Goal: Task Accomplishment & Management: Manage account settings

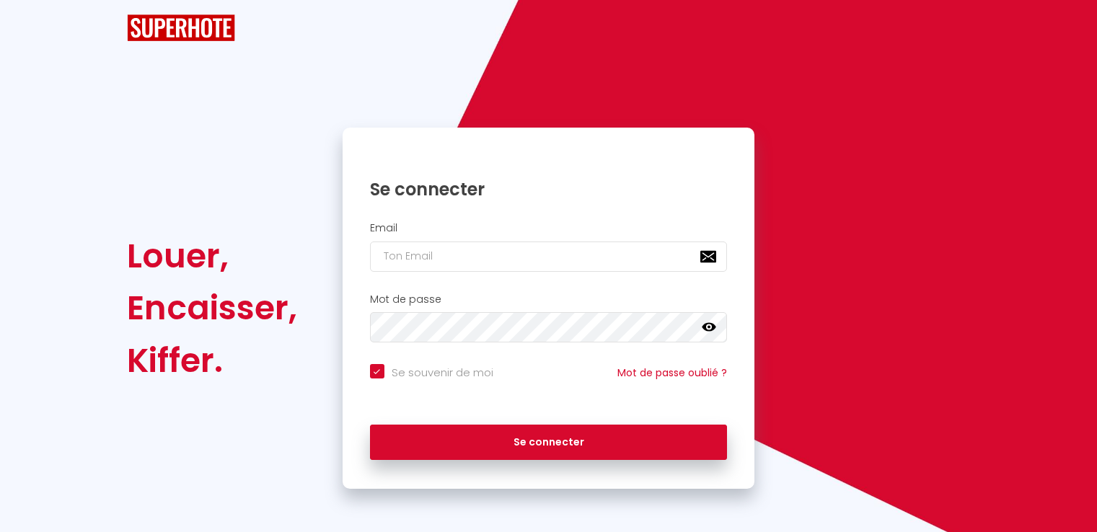
checkbox input "true"
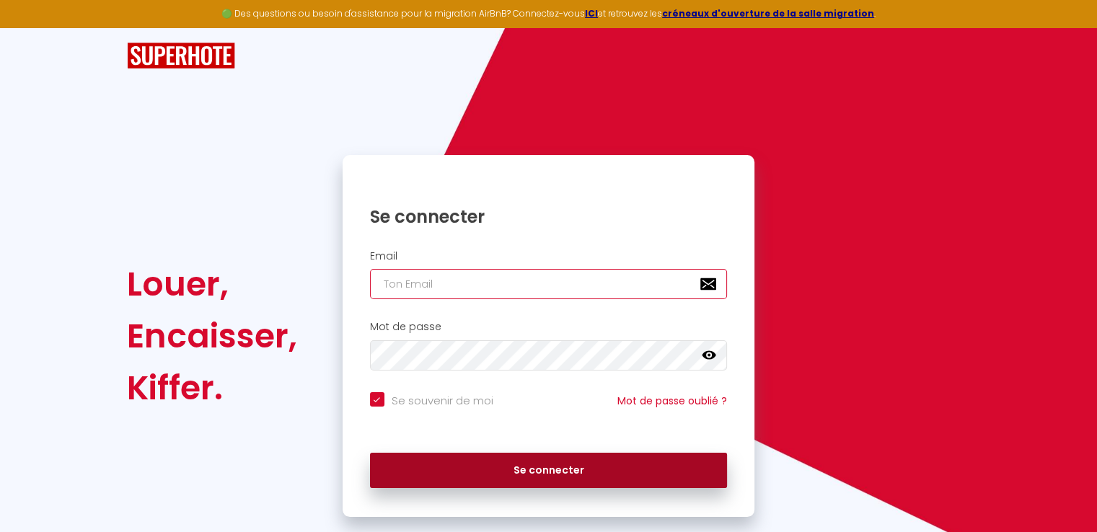
type input "[PERSON_NAME][EMAIL_ADDRESS][DOMAIN_NAME]"
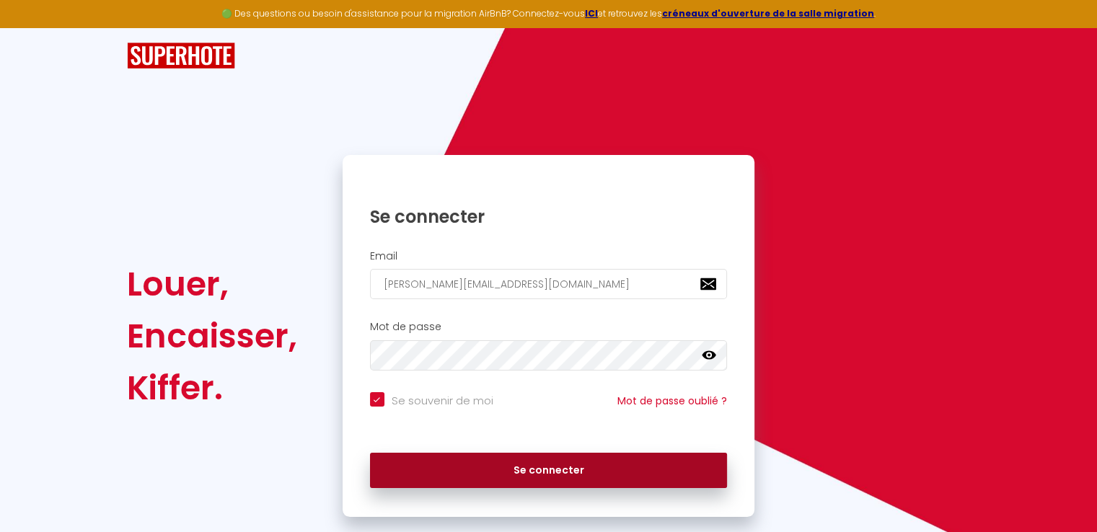
click at [565, 468] on button "Se connecter" at bounding box center [549, 471] width 358 height 36
checkbox input "true"
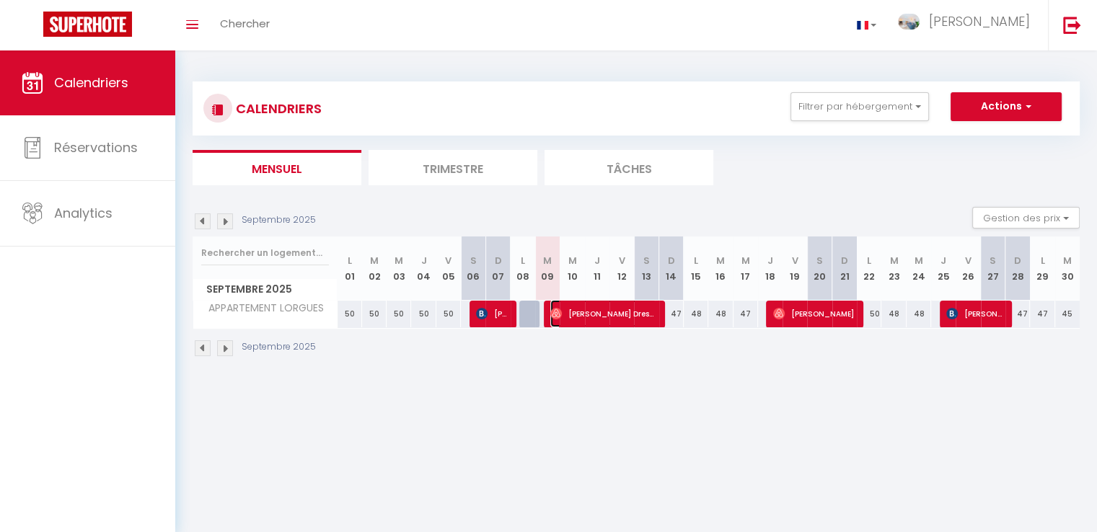
click at [592, 317] on span "[PERSON_NAME] Dressa" at bounding box center [603, 313] width 106 height 27
select select "OK"
select select "0"
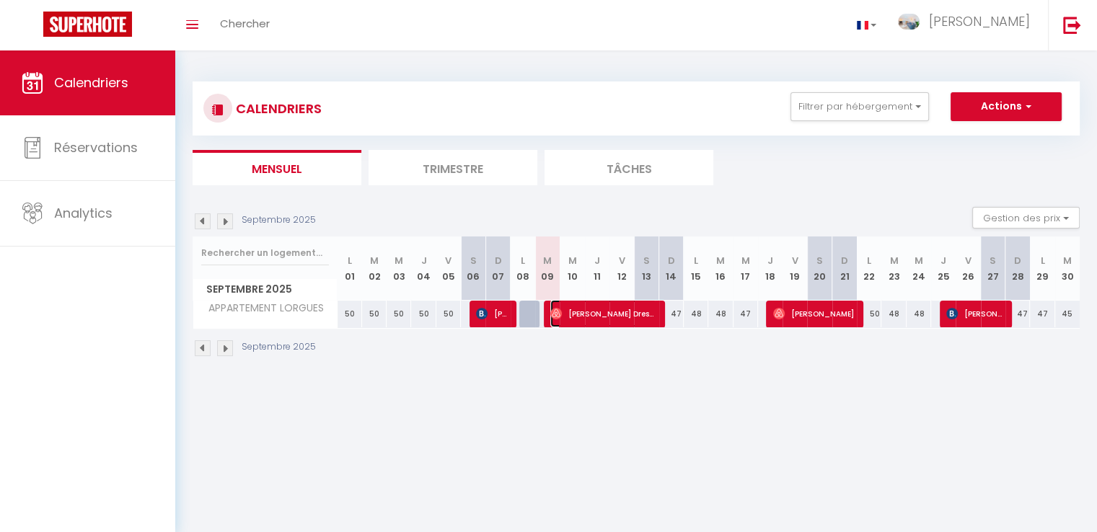
select select "1"
select select
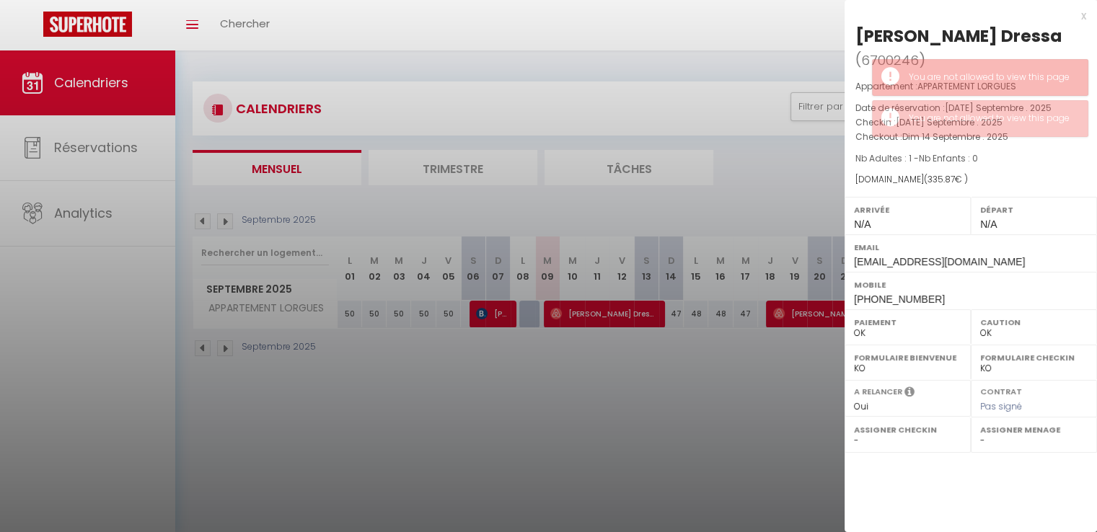
click at [615, 412] on div at bounding box center [548, 266] width 1097 height 532
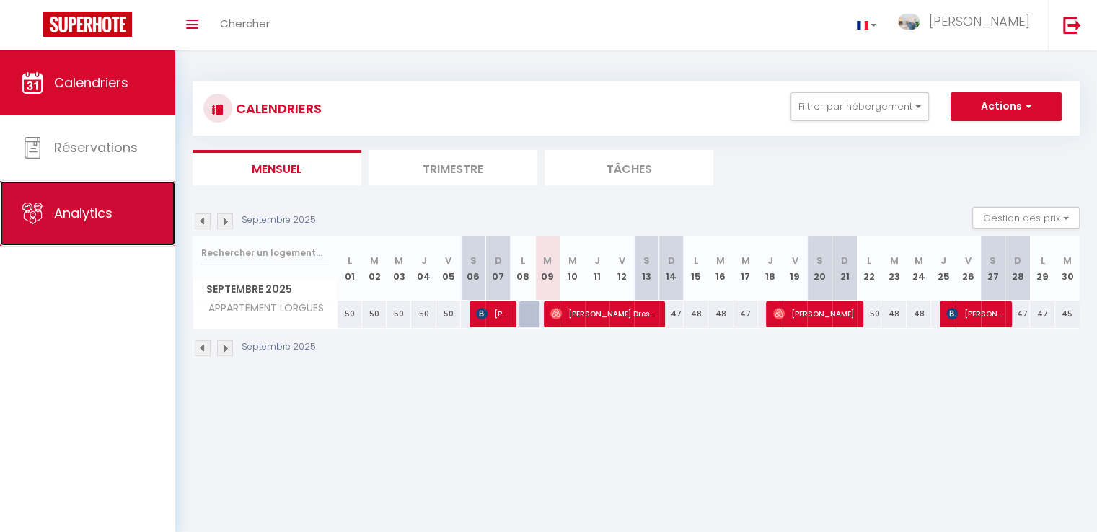
click at [58, 224] on link "Analytics" at bounding box center [87, 213] width 175 height 65
select select "2025"
select select "9"
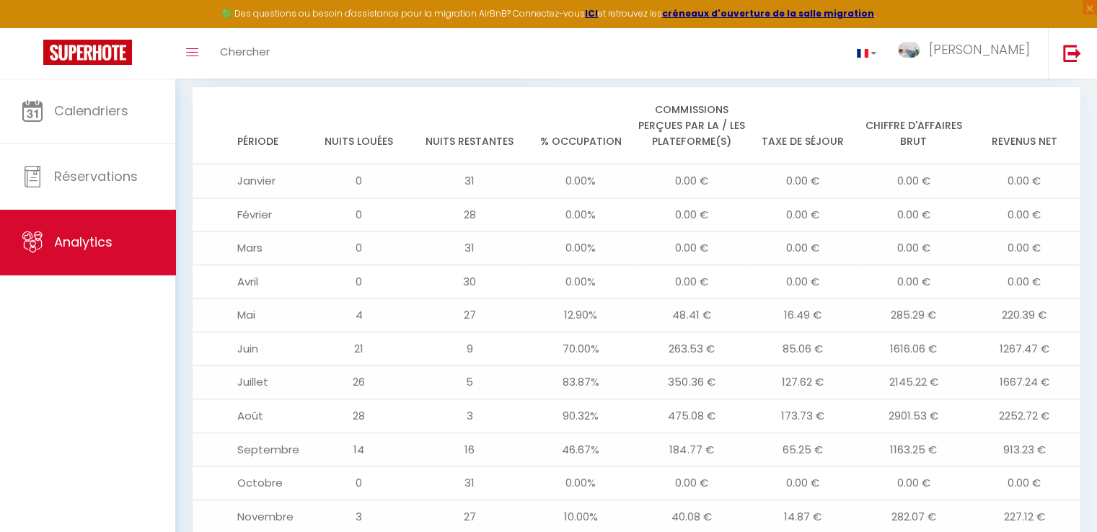
scroll to position [1654, 0]
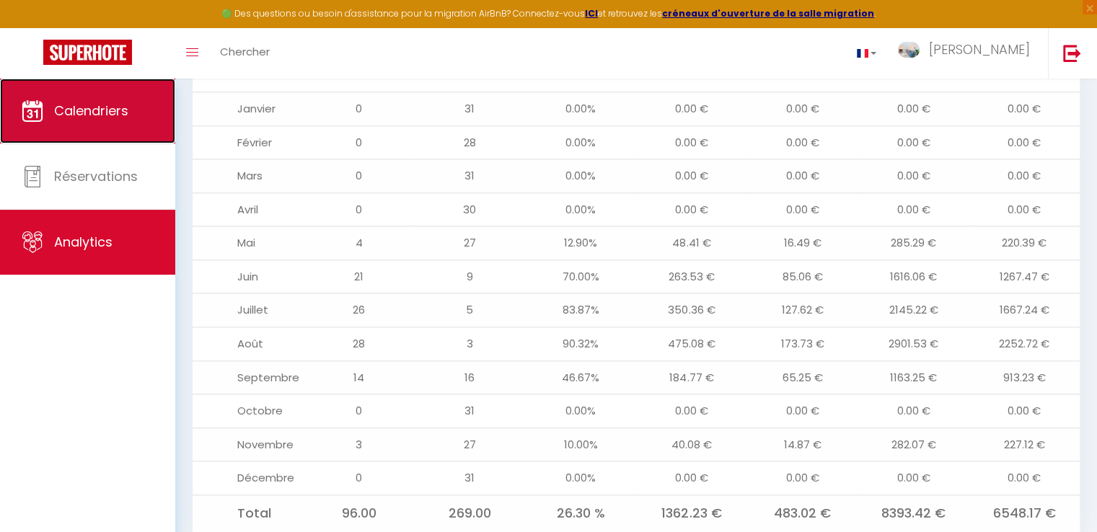
click at [61, 125] on link "Calendriers" at bounding box center [87, 111] width 175 height 65
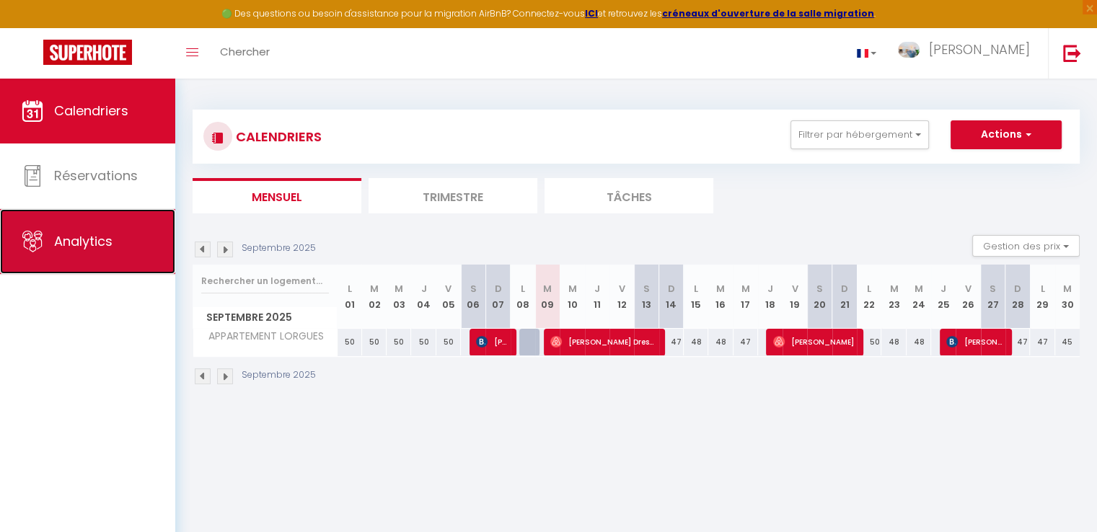
click at [95, 255] on link "Analytics" at bounding box center [87, 241] width 175 height 65
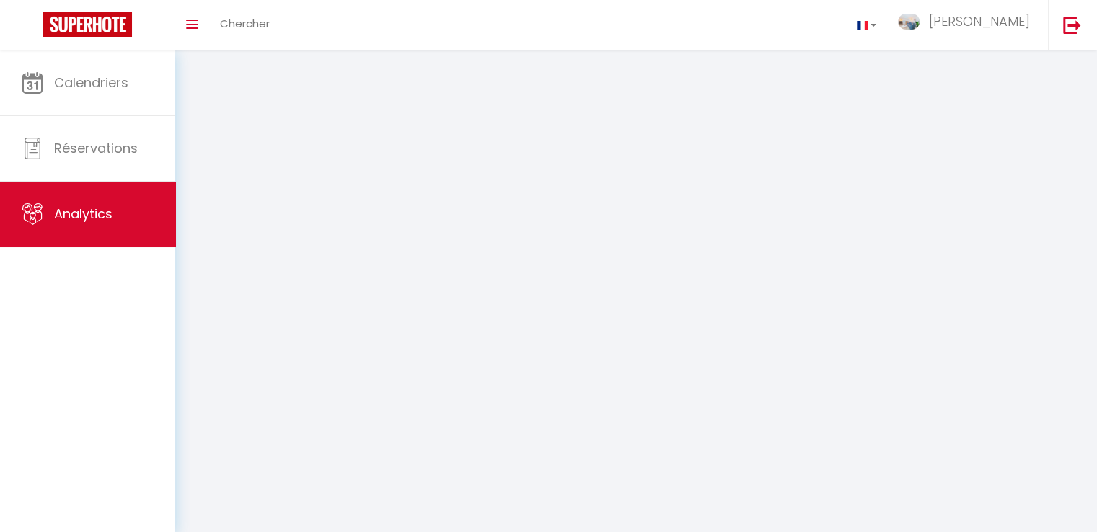
select select "2025"
select select "9"
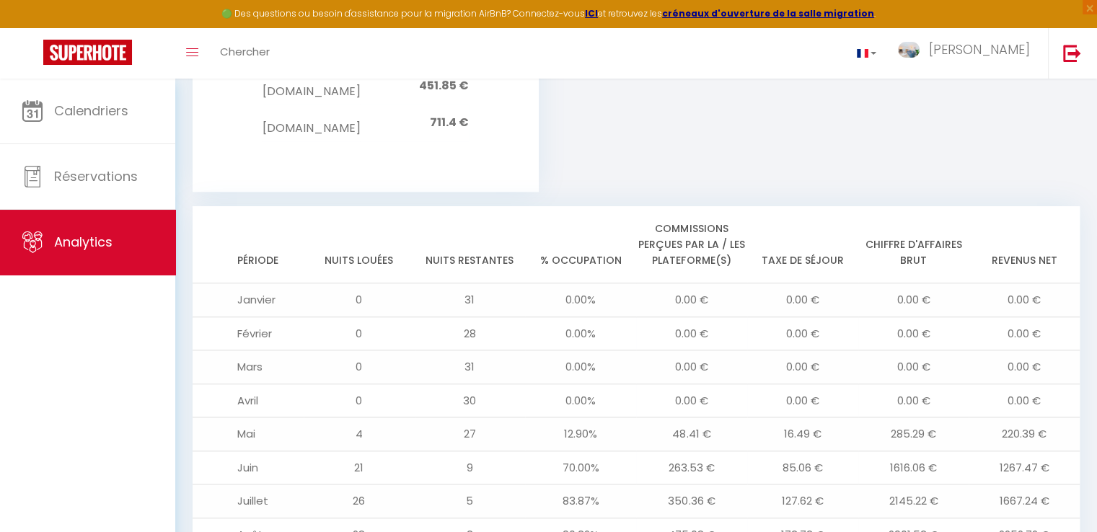
scroll to position [1221, 0]
